Goal: Subscribe to service/newsletter

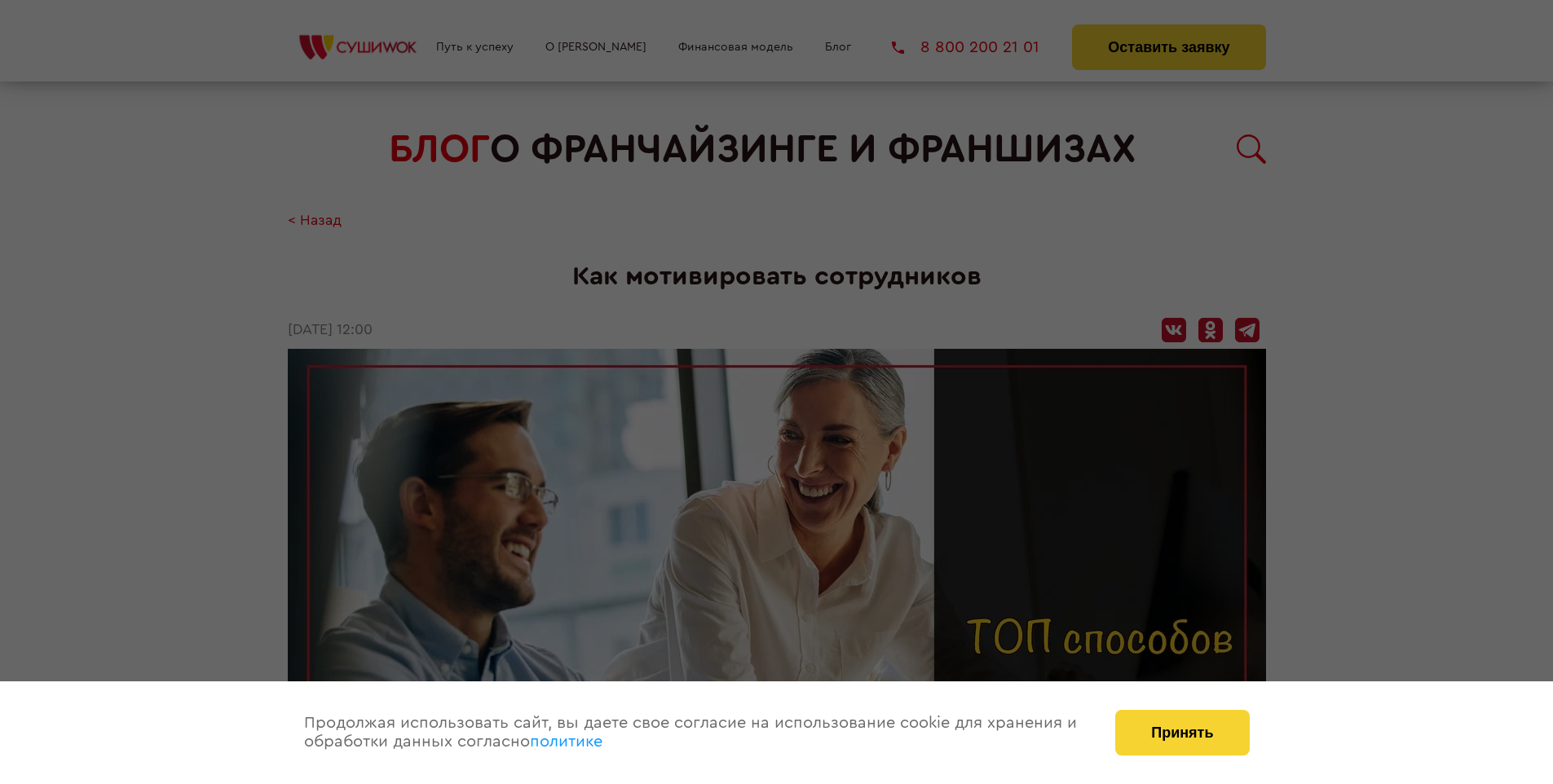
scroll to position [2052, 0]
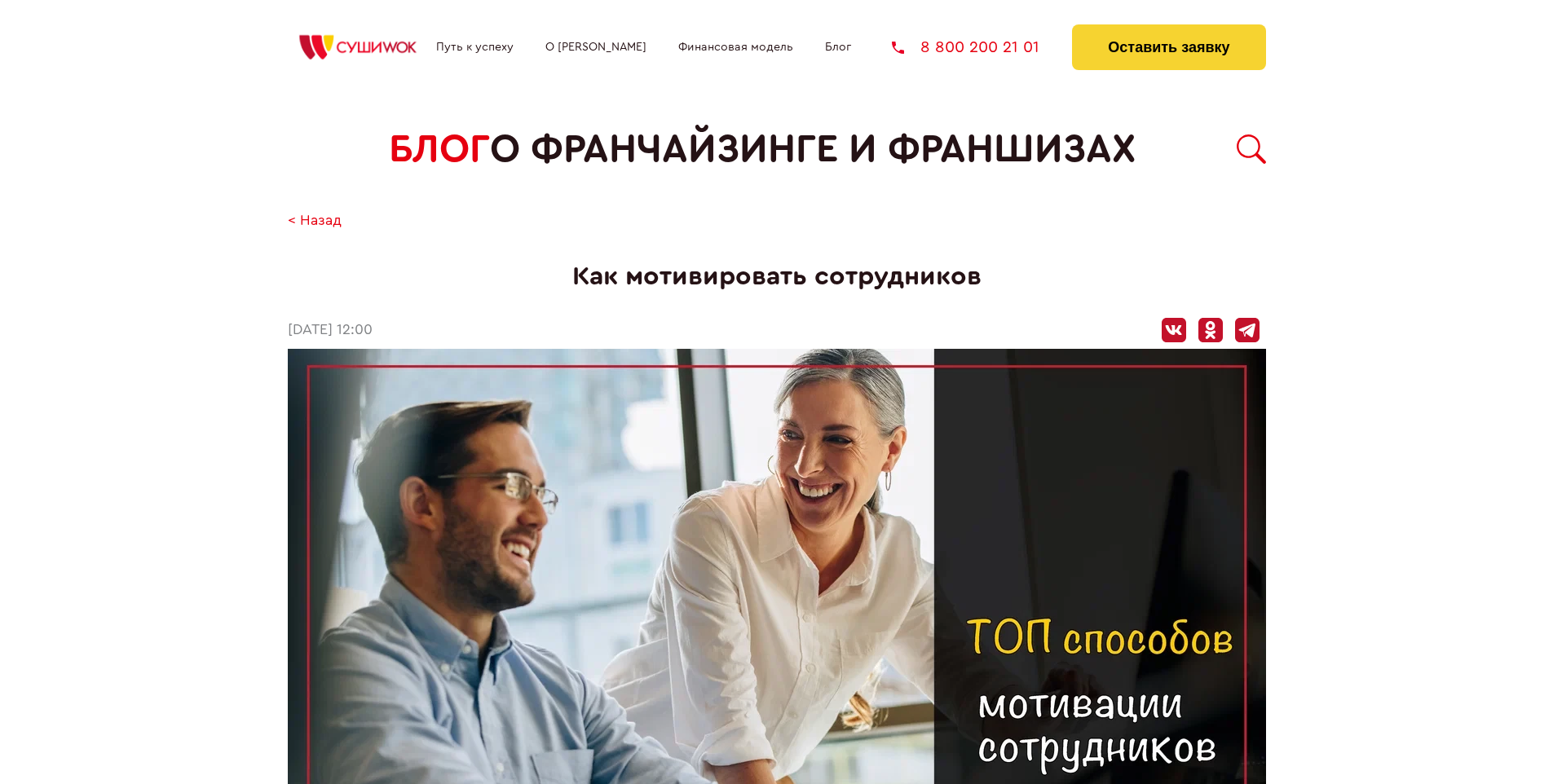
scroll to position [2052, 0]
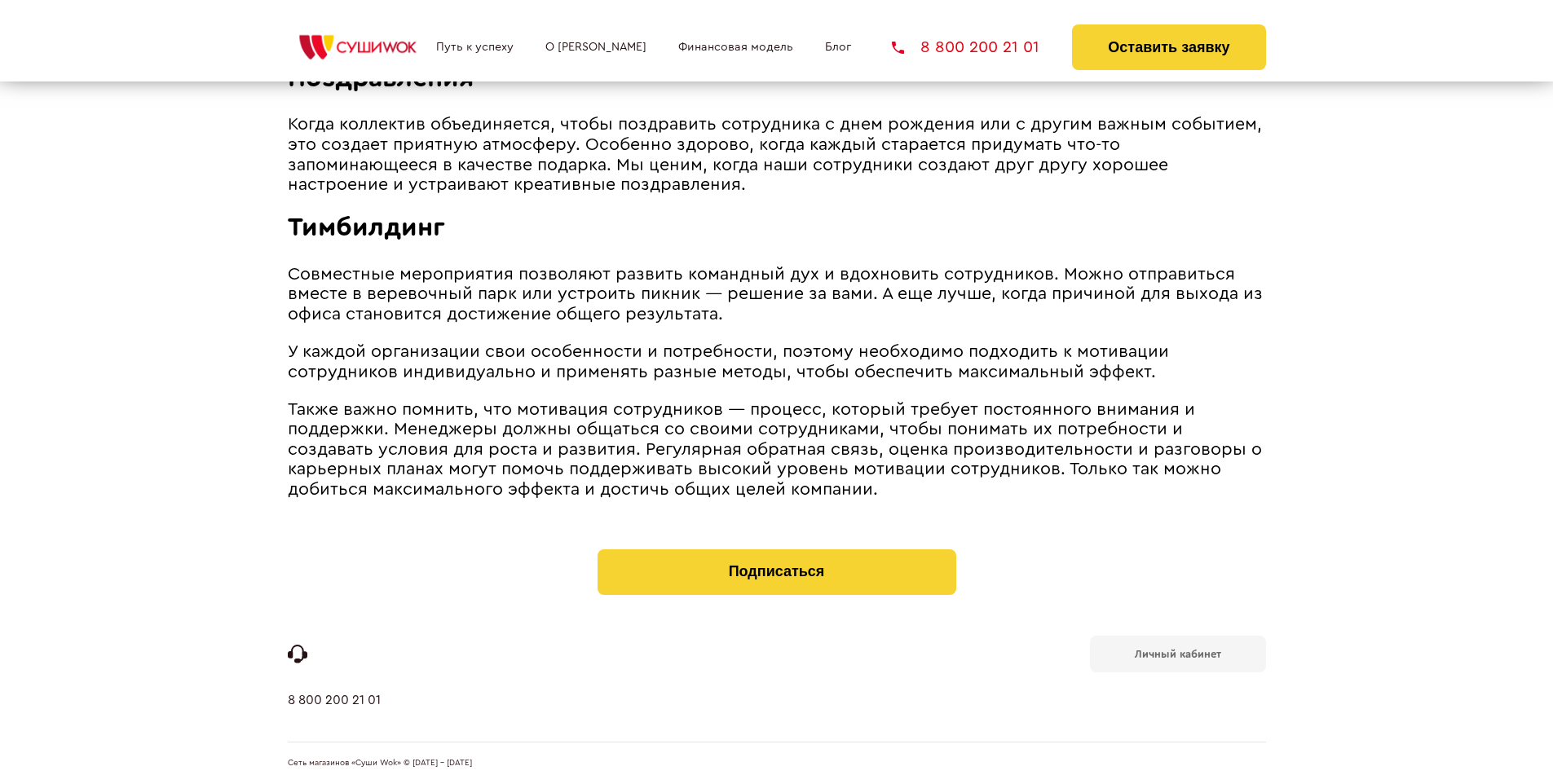
click at [1177, 651] on b "Личный кабинет" at bounding box center [1178, 654] width 87 height 11
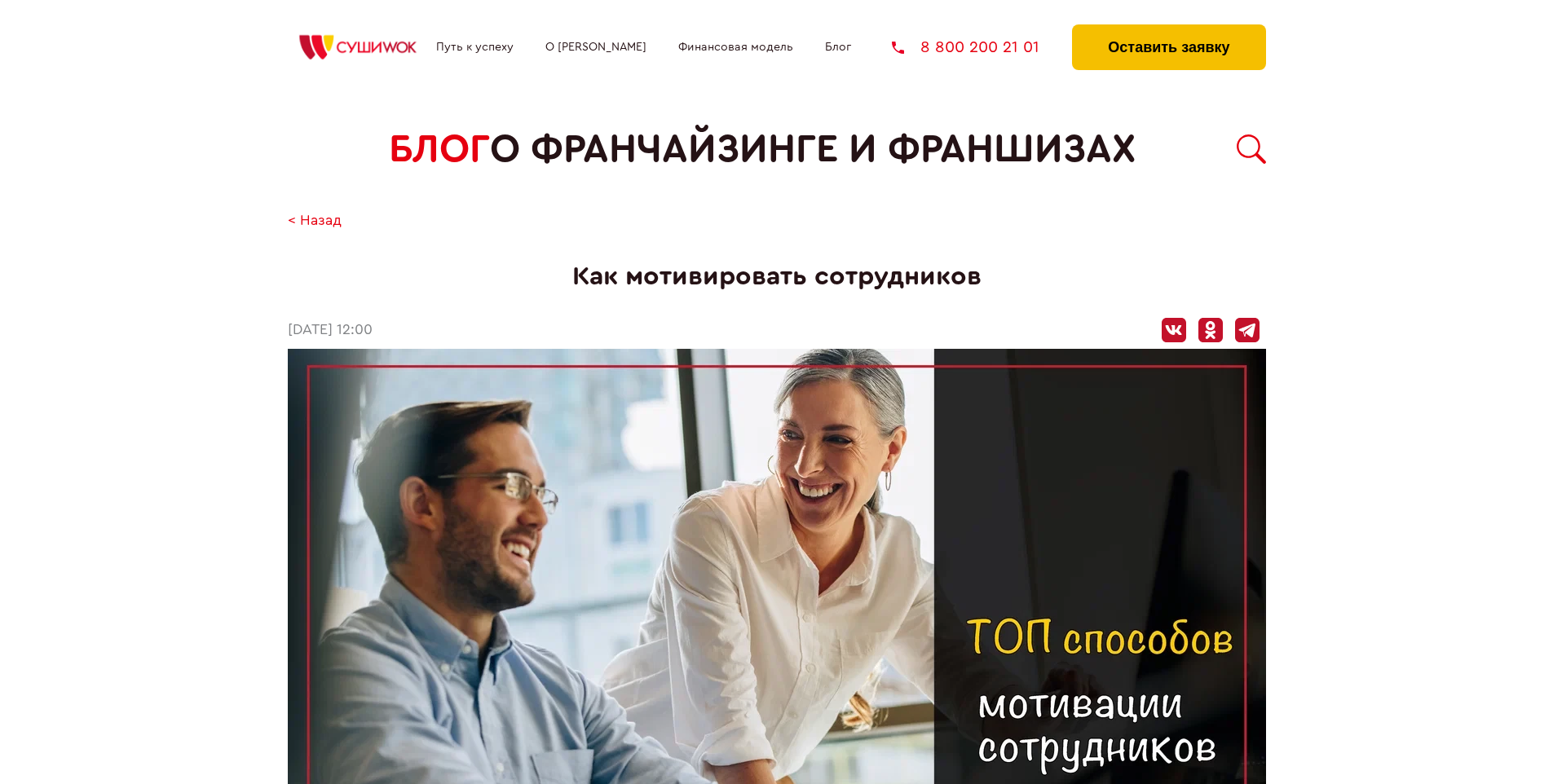
click at [1168, 28] on button "Оставить заявку" at bounding box center [1169, 47] width 194 height 46
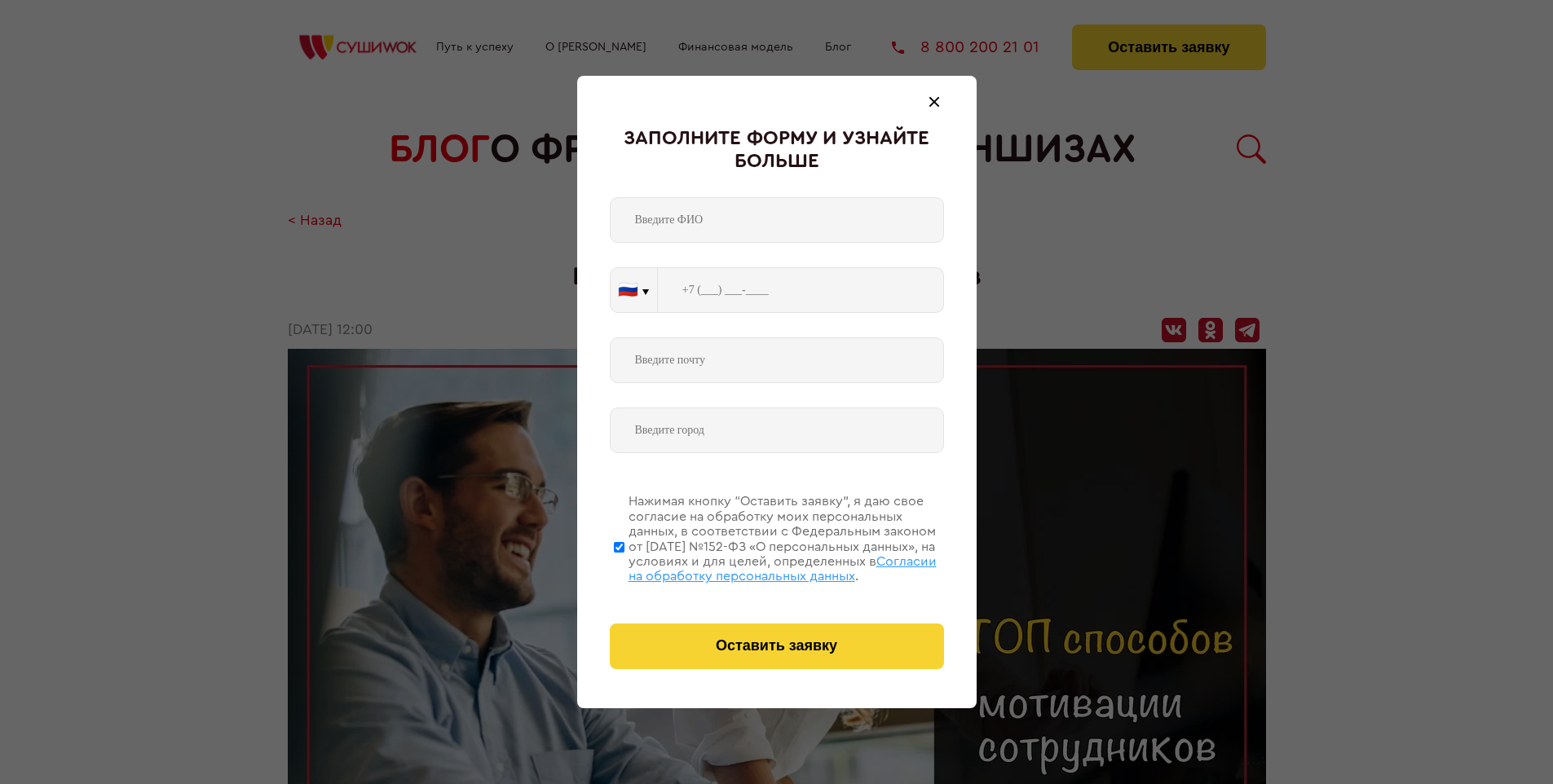
click at [756, 566] on span "Согласии на обработку персональных данных" at bounding box center [782, 568] width 308 height 28
click at [624, 566] on input "Нажимая кнопку “Оставить заявку”, я даю свое согласие на обработку моих персона…" at bounding box center [619, 546] width 11 height 130
checkbox input "false"
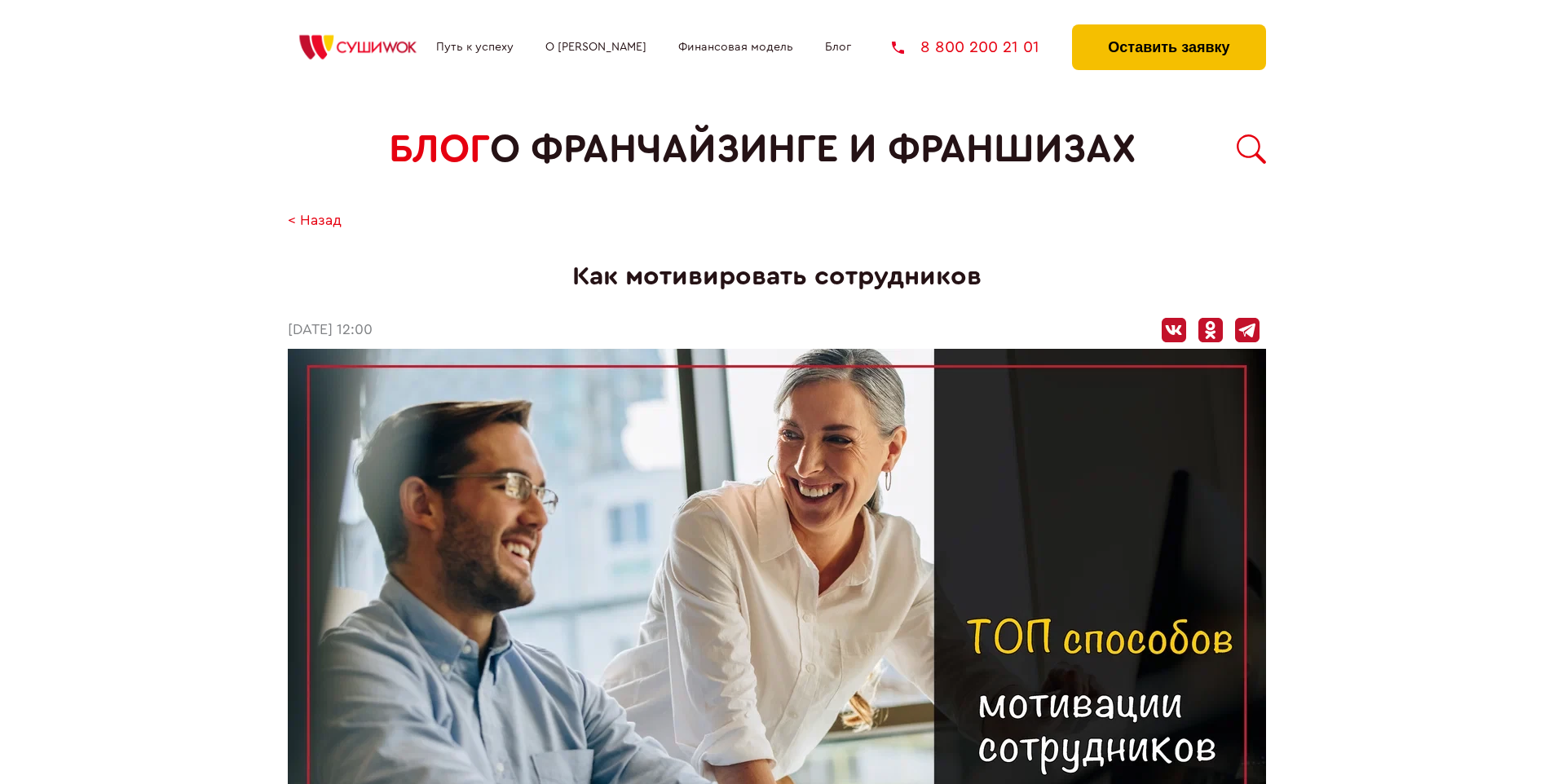
click at [1168, 28] on button "Оставить заявку" at bounding box center [1169, 47] width 194 height 46
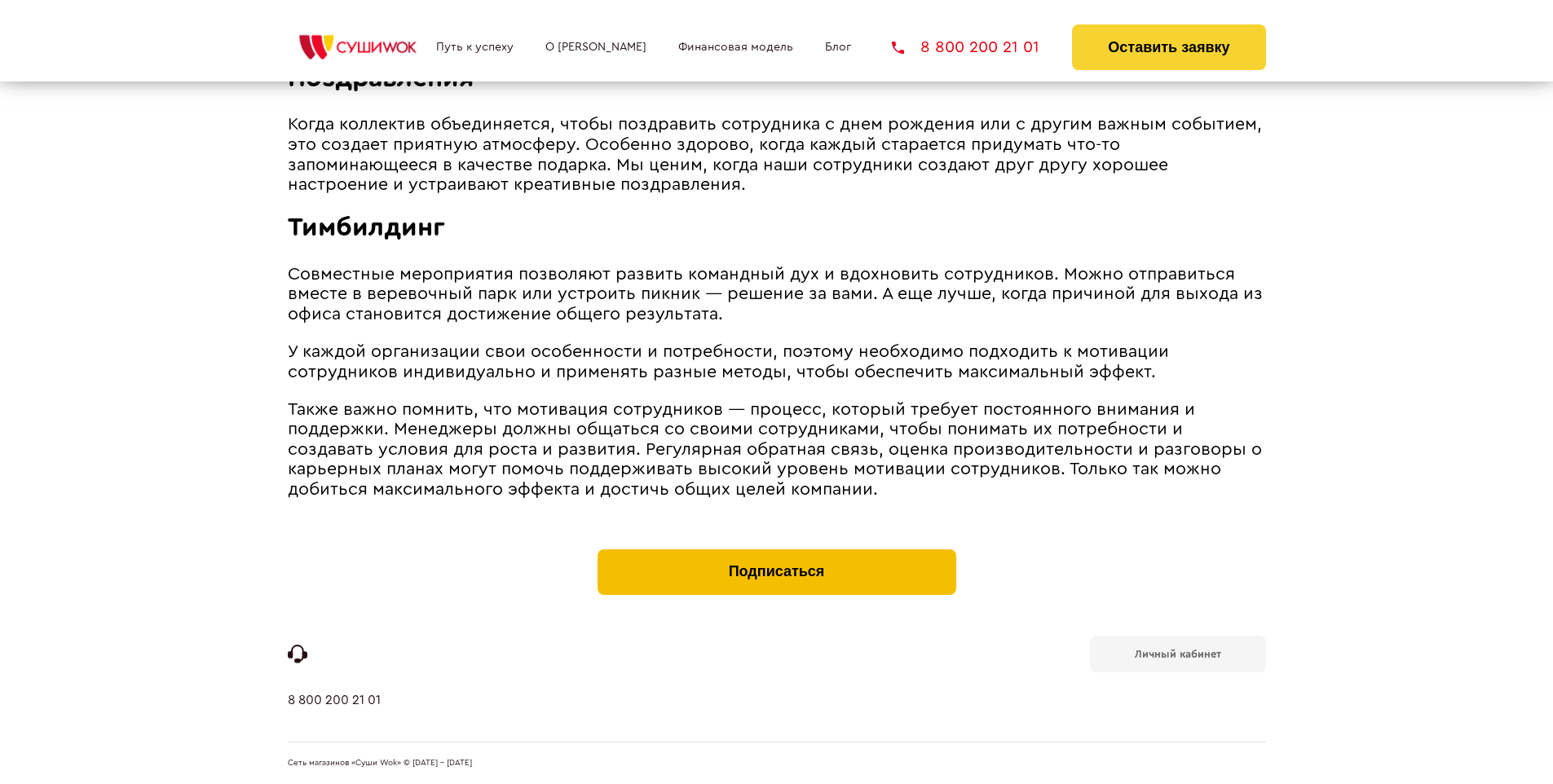
click at [776, 552] on button "Подписаться" at bounding box center [777, 571] width 359 height 46
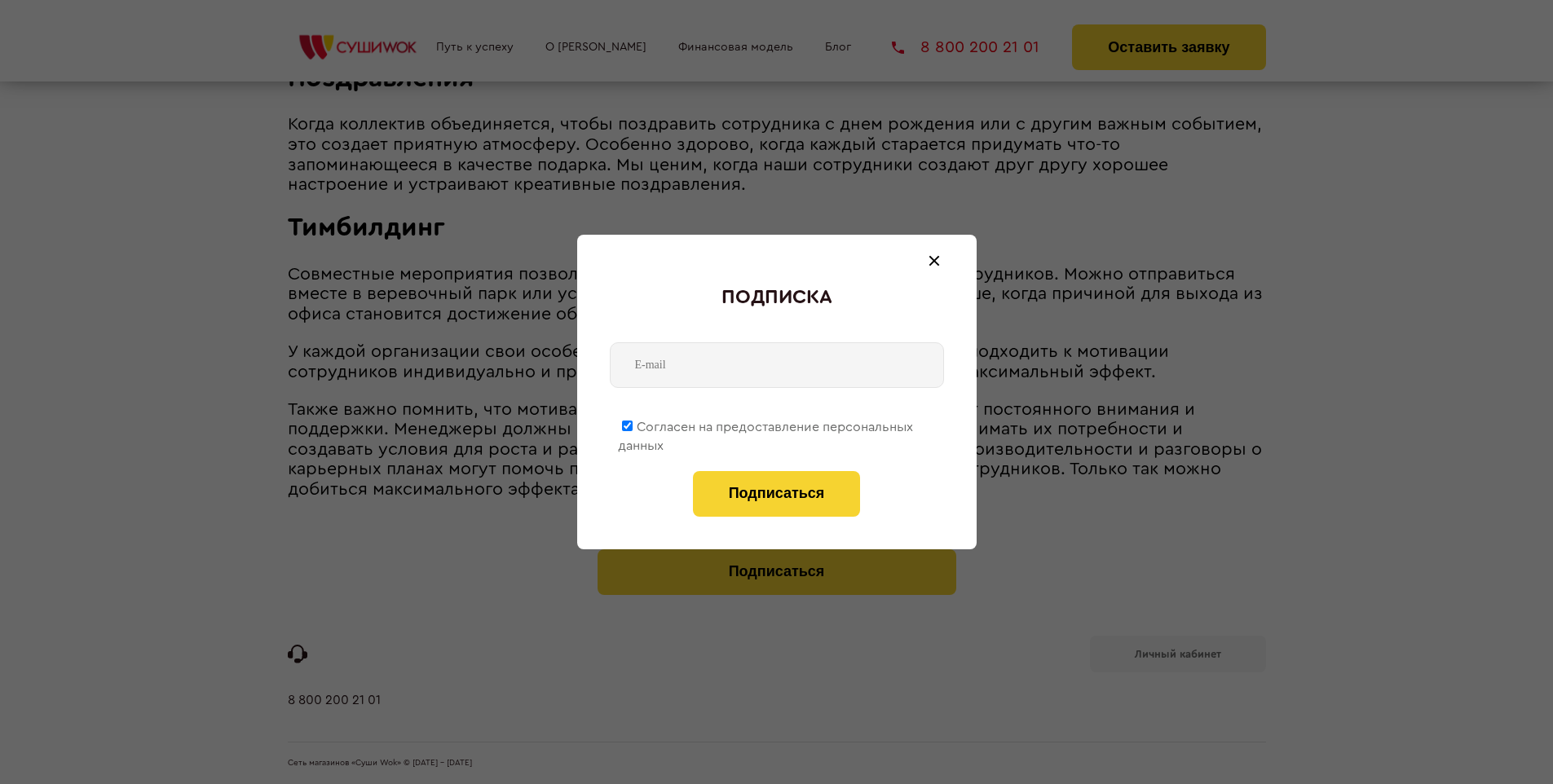
click at [766, 424] on span "Согласен на предоставление персональных данных" at bounding box center [765, 436] width 295 height 32
click at [633, 424] on input "Согласен на предоставление персональных данных" at bounding box center [627, 425] width 11 height 11
checkbox input "false"
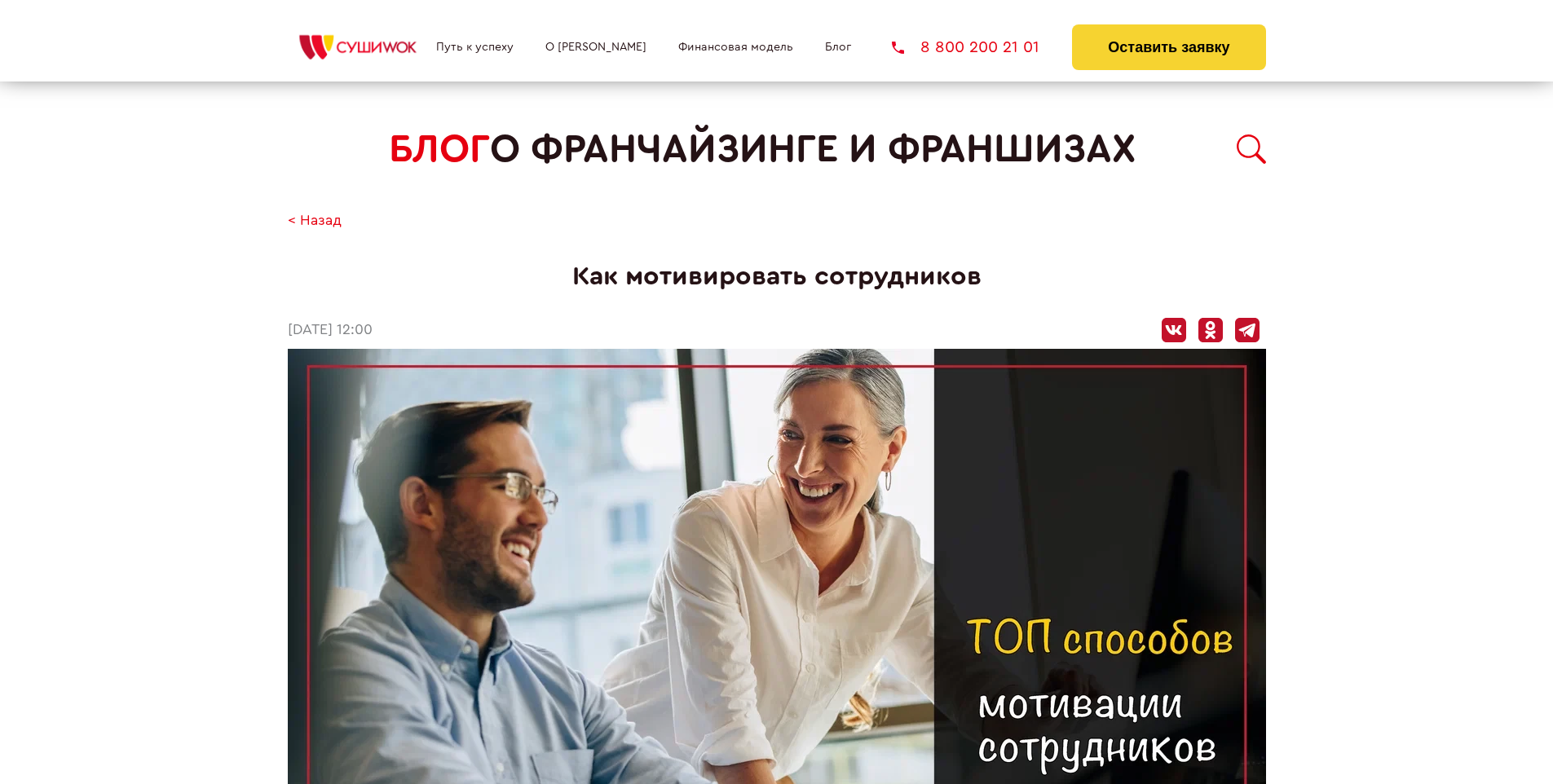
scroll to position [2052, 0]
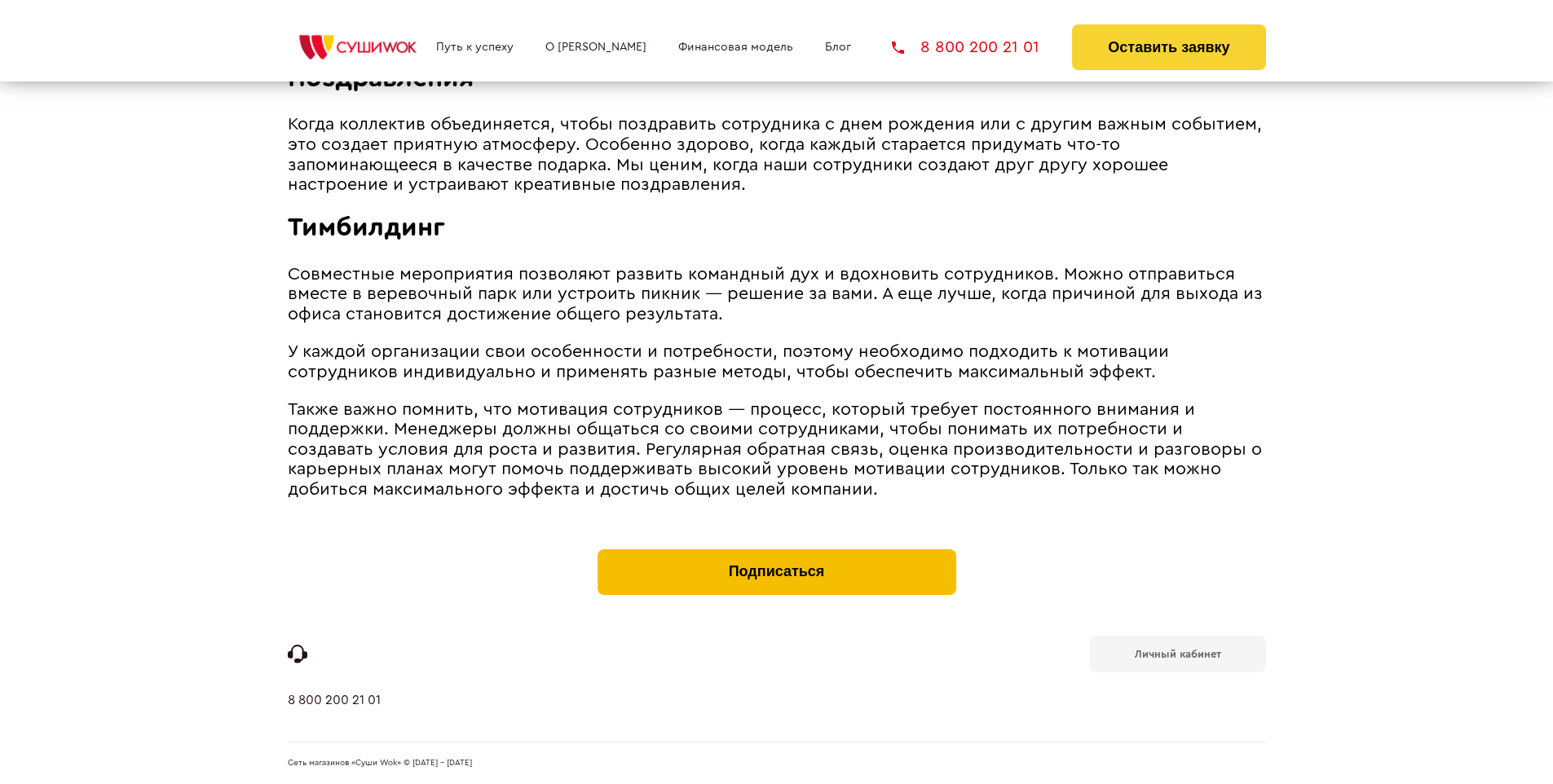
click at [776, 552] on button "Подписаться" at bounding box center [777, 571] width 359 height 46
